Goal: Transaction & Acquisition: Book appointment/travel/reservation

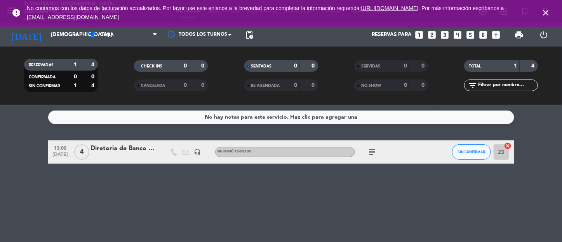
click at [544, 10] on icon "close" at bounding box center [545, 12] width 9 height 9
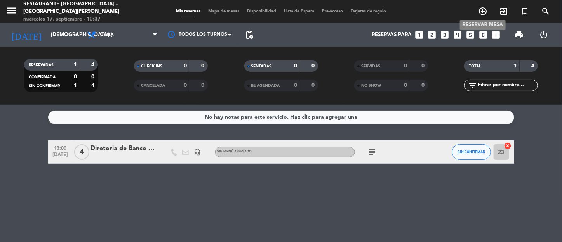
click at [483, 12] on icon "add_circle_outline" at bounding box center [482, 11] width 9 height 9
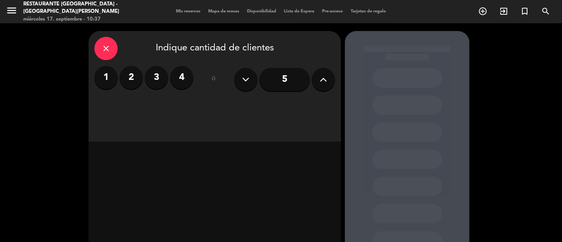
click at [178, 77] on label "4" at bounding box center [181, 77] width 23 height 23
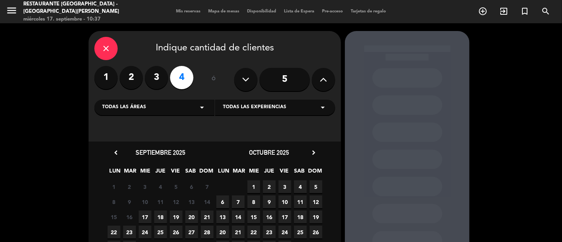
scroll to position [59, 0]
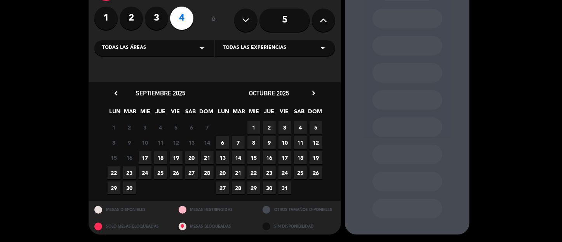
click at [146, 157] on span "17" at bounding box center [145, 157] width 13 height 13
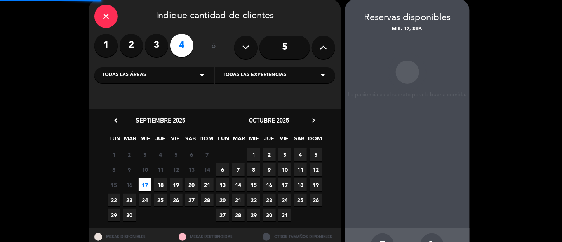
scroll to position [31, 0]
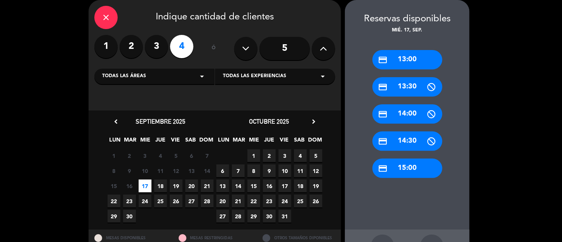
click at [417, 64] on div "credit_card 13:00" at bounding box center [407, 59] width 70 height 19
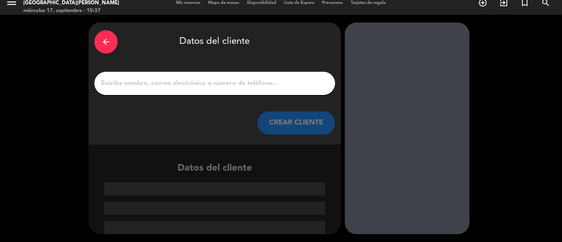
scroll to position [9, 0]
click at [232, 79] on input "1" at bounding box center [214, 83] width 229 height 11
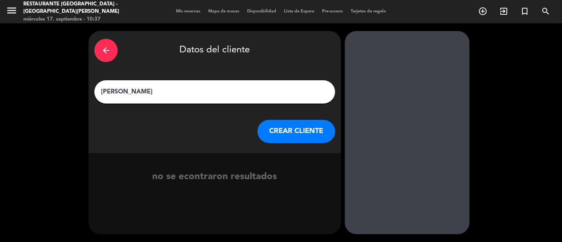
click at [126, 93] on input "[PERSON_NAME]" at bounding box center [214, 92] width 229 height 11
type input "[PERSON_NAME]"
click at [288, 133] on button "CREAR CLIENTE" at bounding box center [296, 131] width 78 height 23
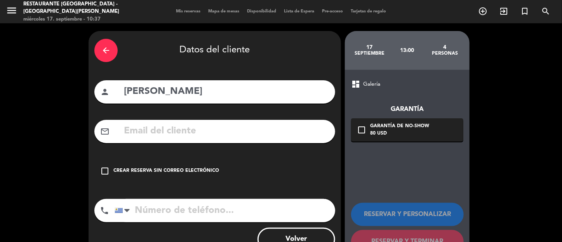
click at [240, 92] on input "[PERSON_NAME]" at bounding box center [226, 92] width 206 height 16
type input "[PERSON_NAME] (Bw 12)"
click at [106, 168] on icon "check_box_outline_blank" at bounding box center [104, 171] width 9 height 9
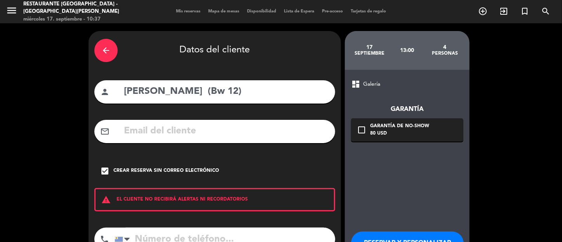
click at [415, 237] on button "RESERVAR Y PERSONALIZAR" at bounding box center [407, 243] width 113 height 23
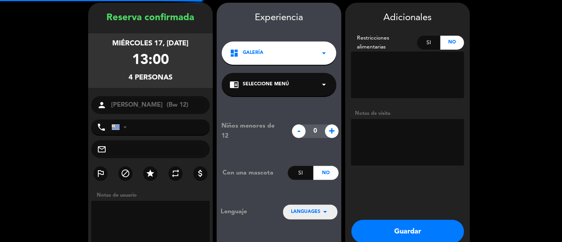
scroll to position [31, 0]
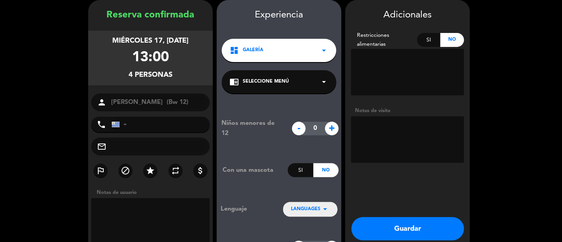
click at [399, 130] on textarea at bounding box center [407, 139] width 113 height 47
click at [394, 228] on button "Guardar" at bounding box center [407, 228] width 113 height 23
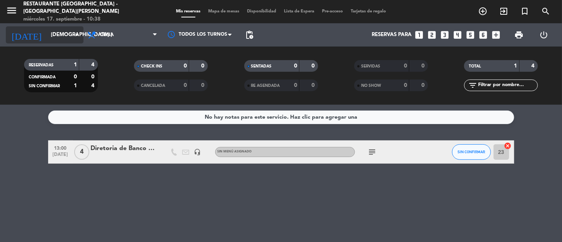
click at [77, 34] on icon "arrow_drop_down" at bounding box center [76, 34] width 9 height 9
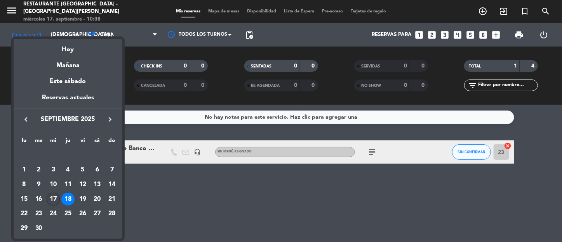
click at [54, 201] on div "17" at bounding box center [53, 199] width 13 height 13
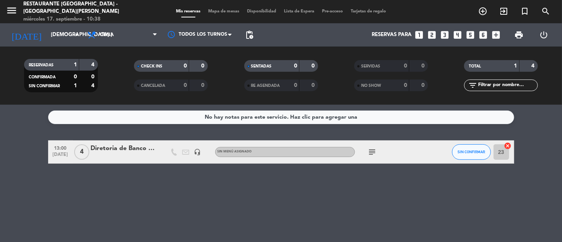
type input "mié. [DATE]"
